Goal: Transaction & Acquisition: Purchase product/service

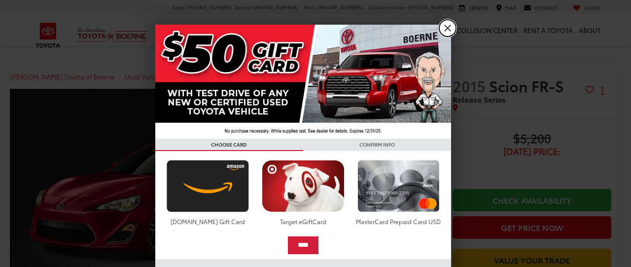
click at [445, 27] on link "X" at bounding box center [447, 28] width 17 height 17
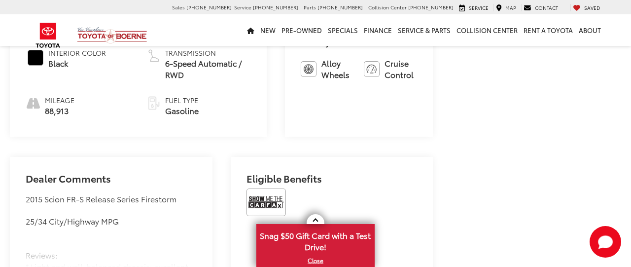
scroll to position [527, 0]
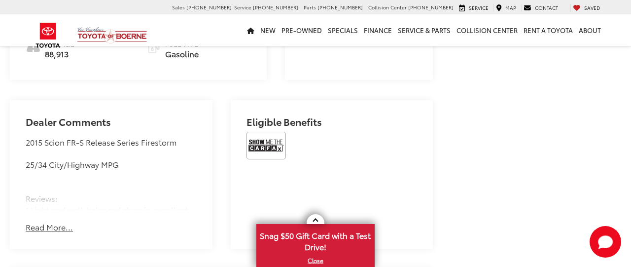
click at [52, 191] on div "2015 Scion FR-S Release Series Firestorm 25/34 City/Highway MPG Reviews: * Ligh…" at bounding box center [111, 174] width 171 height 74
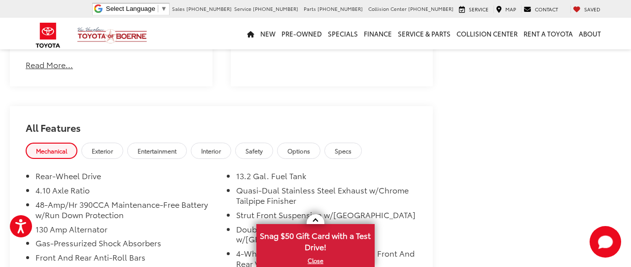
scroll to position [0, 0]
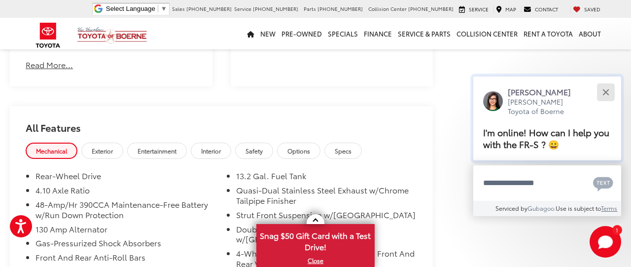
click at [610, 84] on button "Close" at bounding box center [605, 91] width 21 height 21
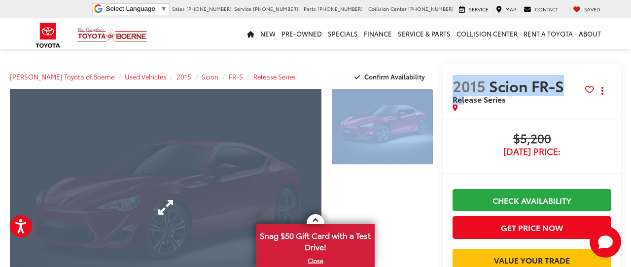
drag, startPoint x: 443, startPoint y: 97, endPoint x: 223, endPoint y: 105, distance: 220.1
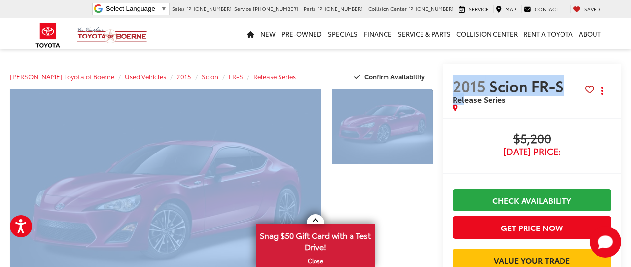
click at [212, 47] on div "New New Vehicles New Specials New Tundra Inventory Schedule Test Drive ToyotaCa…" at bounding box center [315, 34] width 577 height 32
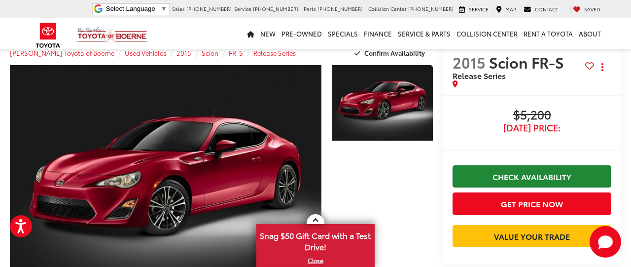
scroll to position [23, 0]
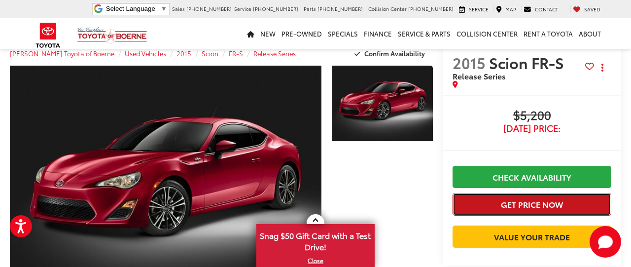
click at [478, 203] on button "Get Price Now" at bounding box center [532, 204] width 159 height 22
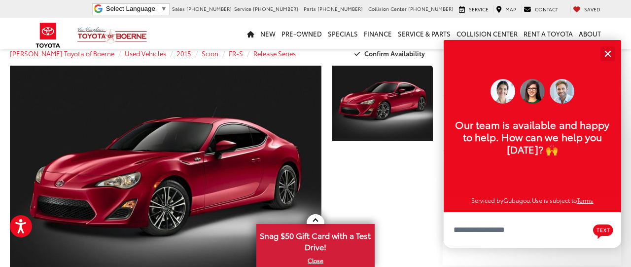
scroll to position [11, 0]
click at [602, 54] on button "Close" at bounding box center [607, 53] width 21 height 21
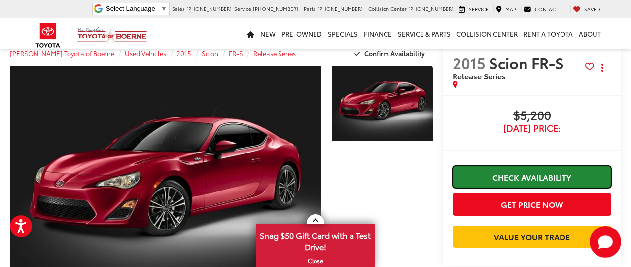
click at [543, 180] on link "Check Availability" at bounding box center [532, 177] width 159 height 22
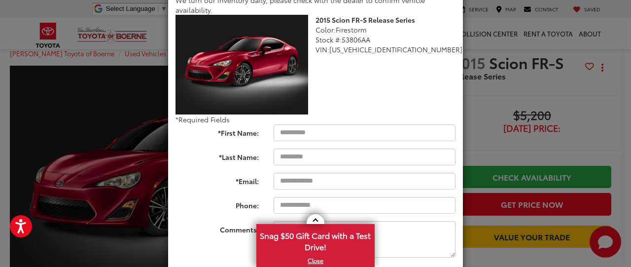
scroll to position [137, 0]
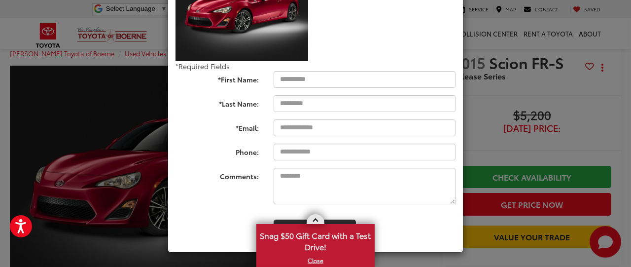
click at [312, 260] on link "X" at bounding box center [315, 260] width 116 height 11
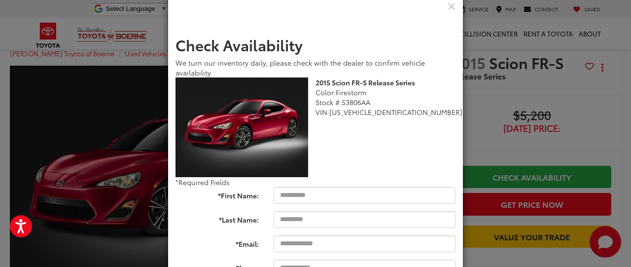
scroll to position [0, 0]
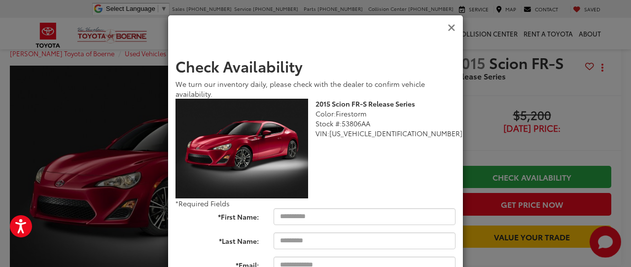
click at [450, 26] on icon "Close" at bounding box center [452, 28] width 8 height 10
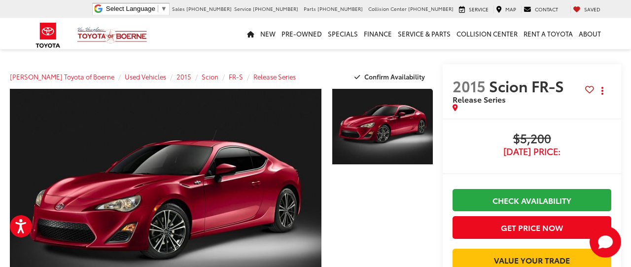
click at [58, 65] on div "[PERSON_NAME] Toyota of Boerne Used Vehicles 2015 Scion FR-S Release Series Con…" at bounding box center [221, 76] width 423 height 25
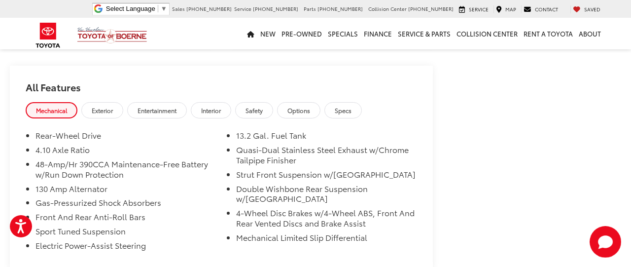
scroll to position [729, 0]
